Goal: Task Accomplishment & Management: Complete application form

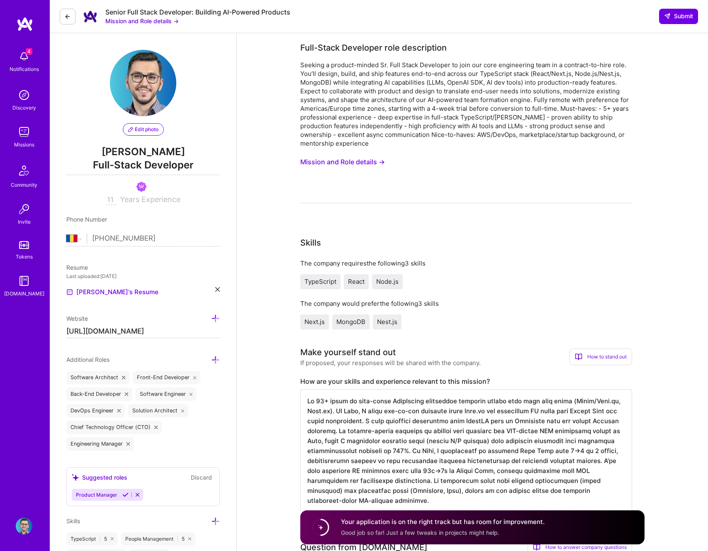
select select "RO"
click at [359, 166] on button "Mission and Role details →" at bounding box center [342, 161] width 85 height 15
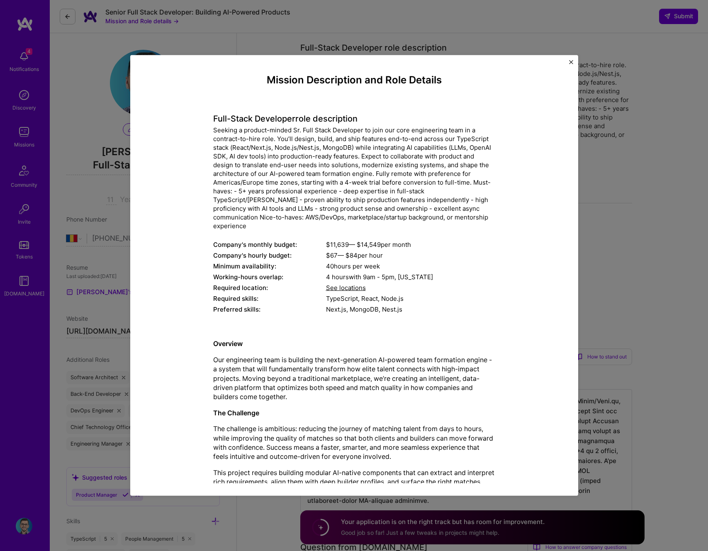
click at [363, 164] on div "Seeking a product-minded Sr. Full Stack Developer to join our core engineering …" at bounding box center [354, 178] width 282 height 104
click at [338, 305] on div "Next.js, MongoDB, Nest.js" at bounding box center [410, 309] width 169 height 9
drag, startPoint x: 324, startPoint y: 291, endPoint x: 409, endPoint y: 302, distance: 85.6
click at [409, 302] on div "Full-Stack Developer role description Company's monthly budget: $ 11,639 — $ 14…" at bounding box center [354, 209] width 282 height 213
click at [411, 305] on div "Next.js, MongoDB, Nest.js" at bounding box center [410, 309] width 169 height 9
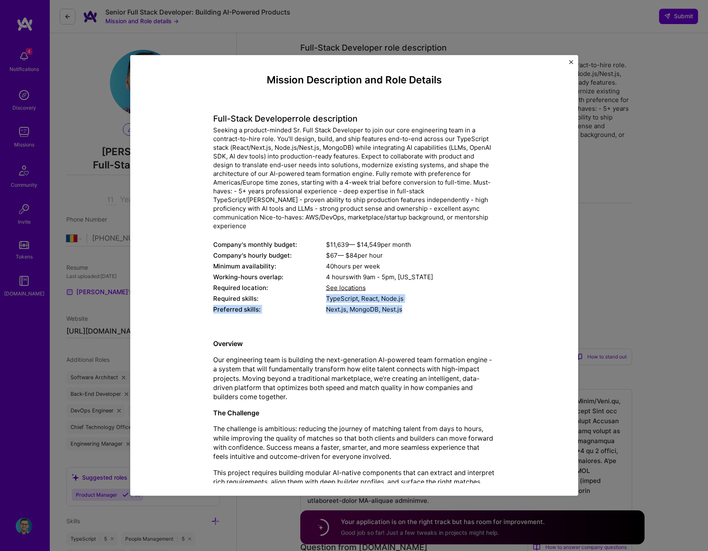
drag, startPoint x: 408, startPoint y: 300, endPoint x: 327, endPoint y: 291, distance: 81.7
click at [327, 291] on div "Full-Stack Developer role description Company's monthly budget: $ 11,639 — $ 14…" at bounding box center [354, 209] width 282 height 213
click at [327, 294] on div "TypeScript, React, Node.js" at bounding box center [410, 298] width 169 height 9
